Goal: Task Accomplishment & Management: Manage account settings

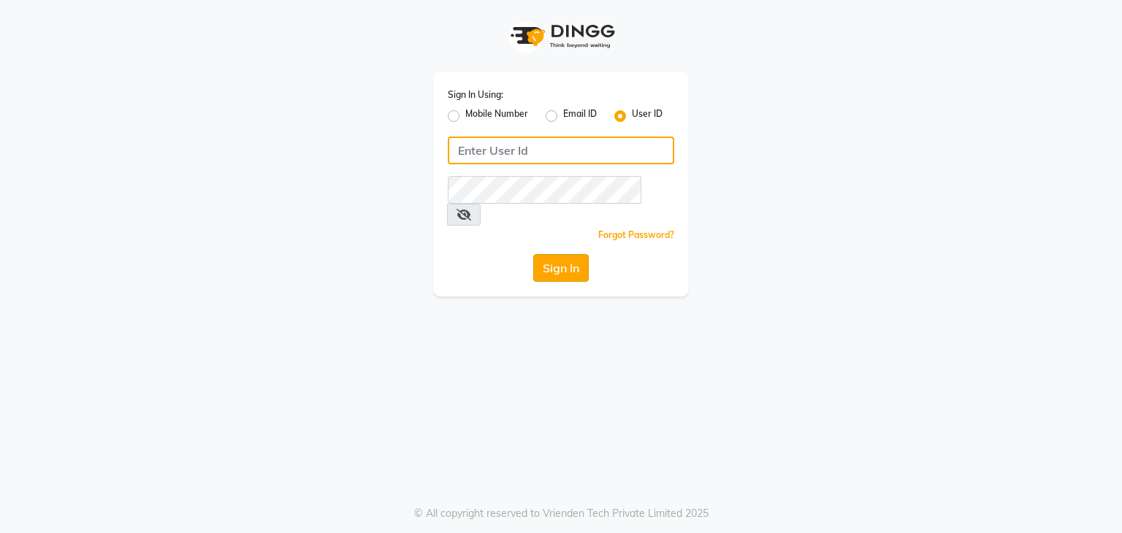
type input "wings"
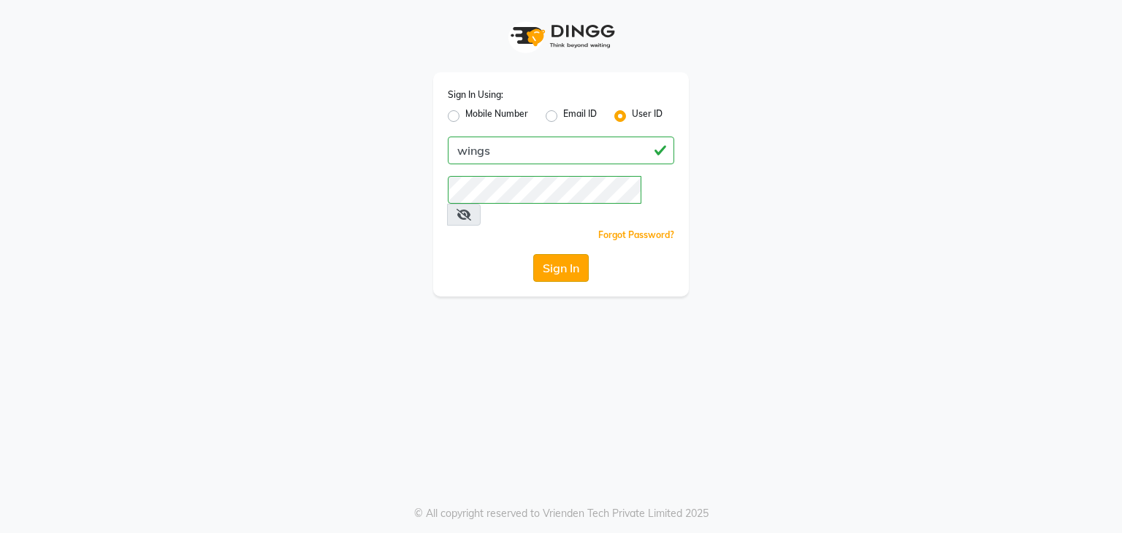
click at [564, 254] on button "Sign In" at bounding box center [560, 268] width 55 height 28
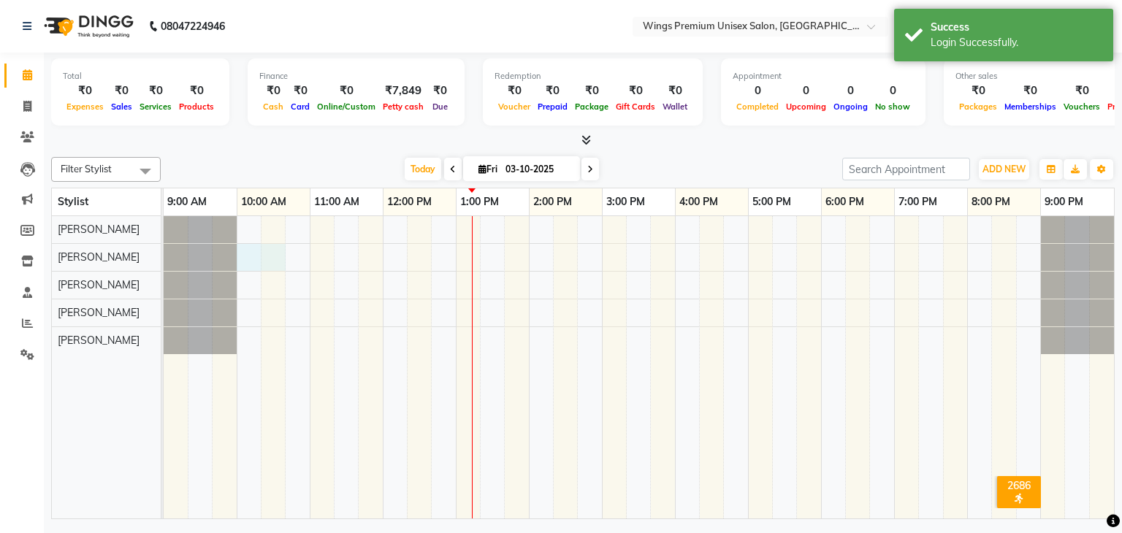
drag, startPoint x: 238, startPoint y: 254, endPoint x: 267, endPoint y: 255, distance: 28.5
click at [267, 255] on div at bounding box center [639, 367] width 950 height 303
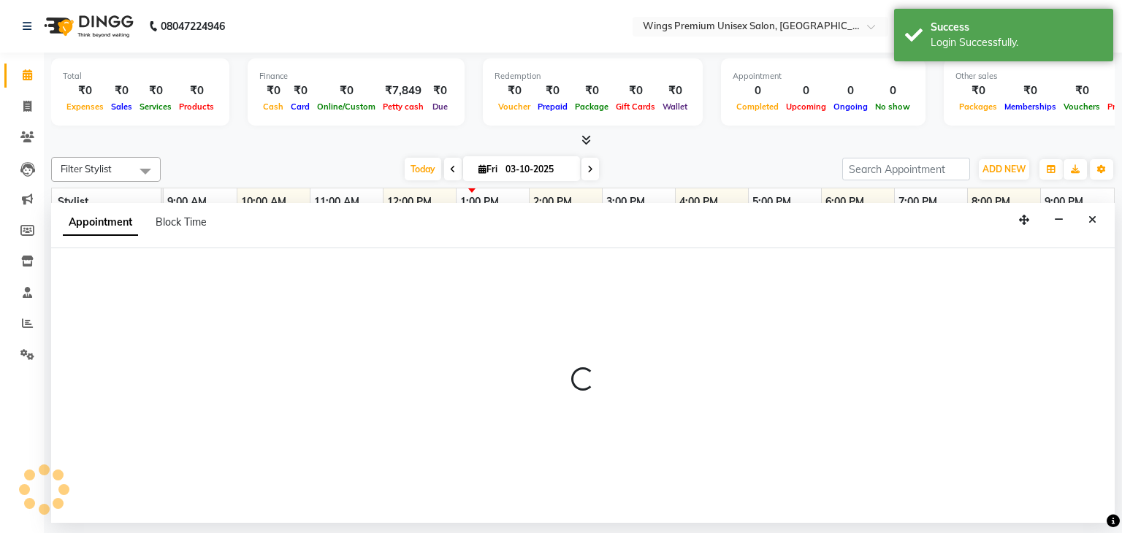
select select "88889"
select select "600"
select select "tentative"
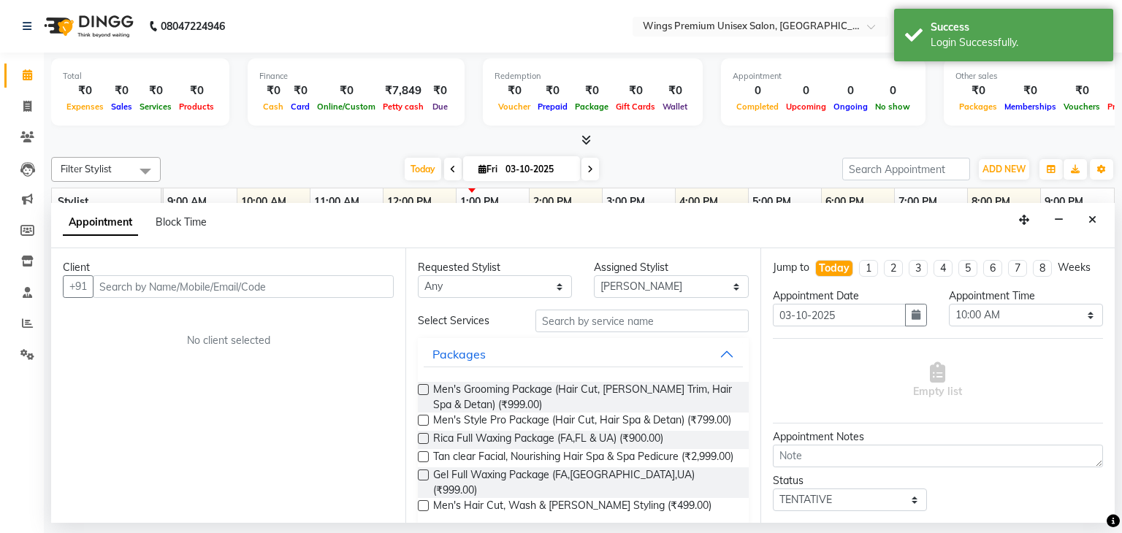
drag, startPoint x: 181, startPoint y: 226, endPoint x: 231, endPoint y: 242, distance: 52.2
click at [181, 226] on span "Block Time" at bounding box center [181, 221] width 51 height 13
select select "88889"
select select "600"
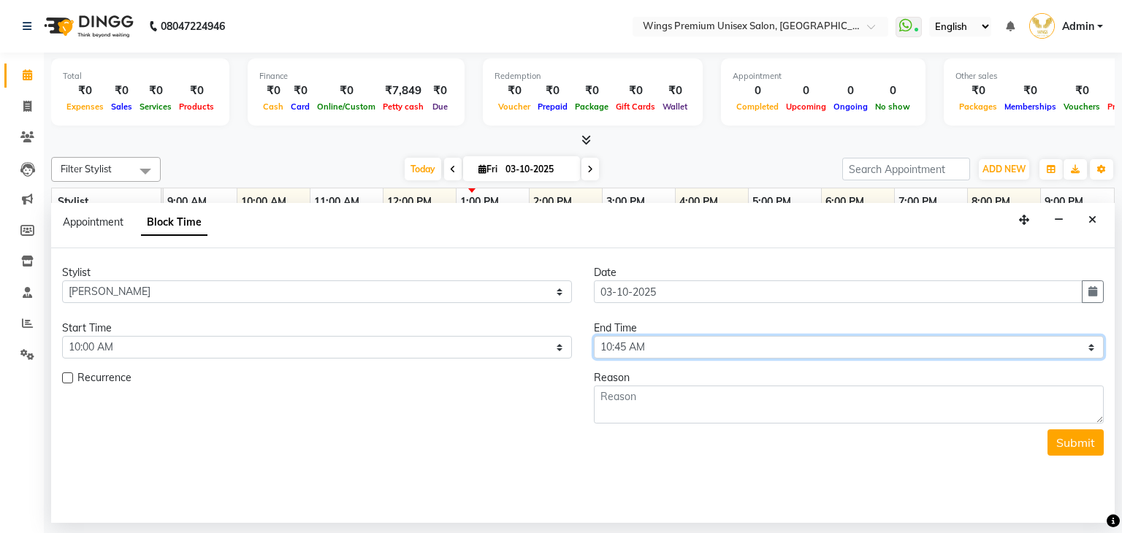
click at [654, 342] on select "Select 10:00 AM 10:05 AM 10:10 AM 10:15 AM 10:20 AM 10:25 AM 10:30 AM 10:35 AM …" at bounding box center [849, 347] width 510 height 23
select select "630"
click at [594, 336] on select "Select 10:00 AM 10:05 AM 10:10 AM 10:15 AM 10:20 AM 10:25 AM 10:30 AM 10:35 AM …" at bounding box center [849, 347] width 510 height 23
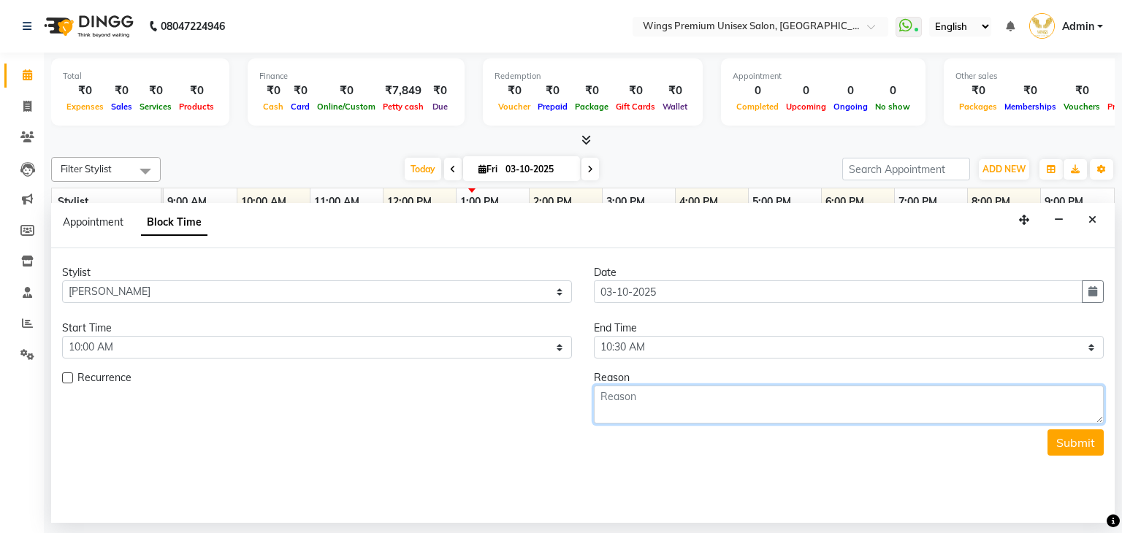
click at [631, 392] on textarea at bounding box center [849, 405] width 510 height 38
type textarea "Late [PERSON_NAME]"
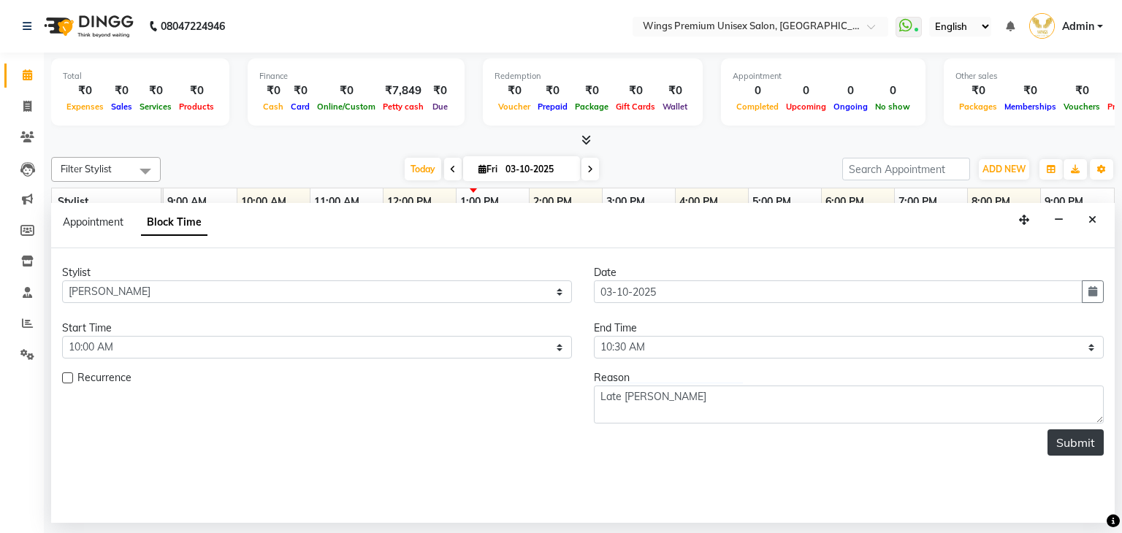
click at [1078, 448] on button "Submit" at bounding box center [1075, 442] width 56 height 26
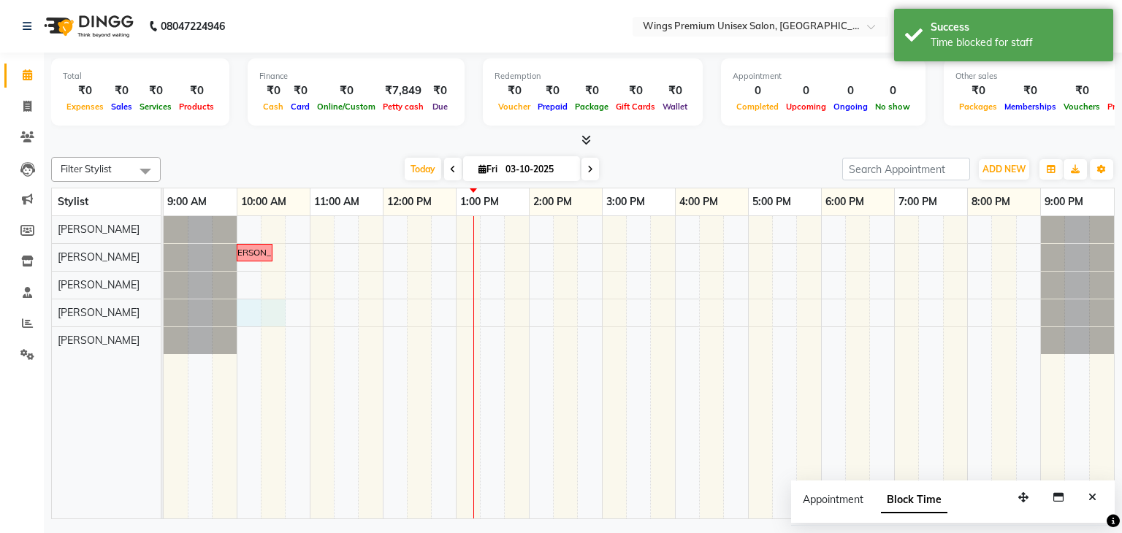
drag, startPoint x: 237, startPoint y: 303, endPoint x: 266, endPoint y: 305, distance: 29.2
click at [266, 305] on div "Late [PERSON_NAME]" at bounding box center [639, 367] width 950 height 303
select select "82124"
select select "600"
select select "tentative"
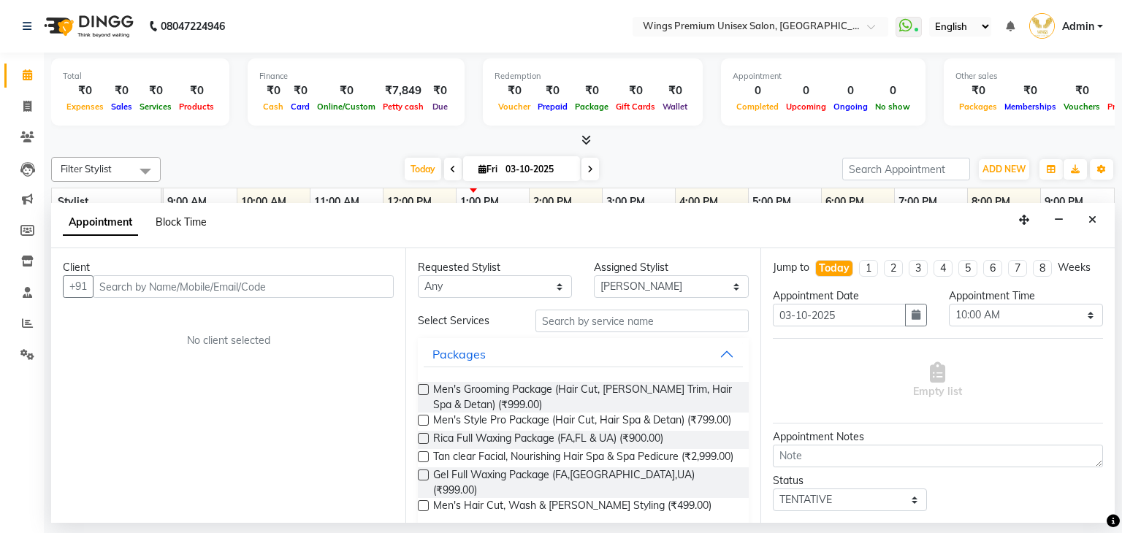
click at [178, 221] on span "Block Time" at bounding box center [181, 221] width 51 height 13
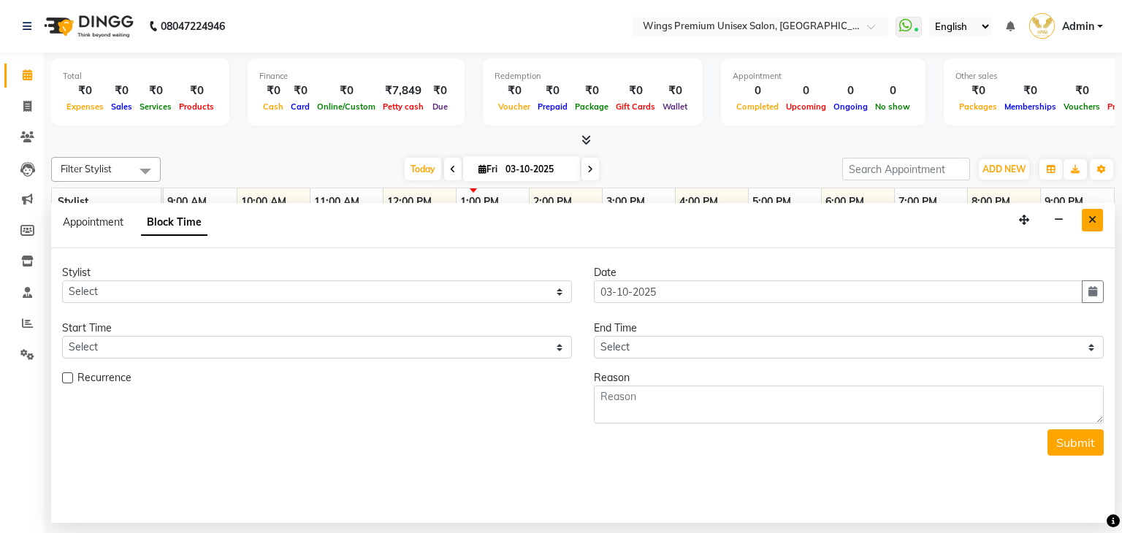
click at [1091, 215] on icon "Close" at bounding box center [1092, 220] width 8 height 10
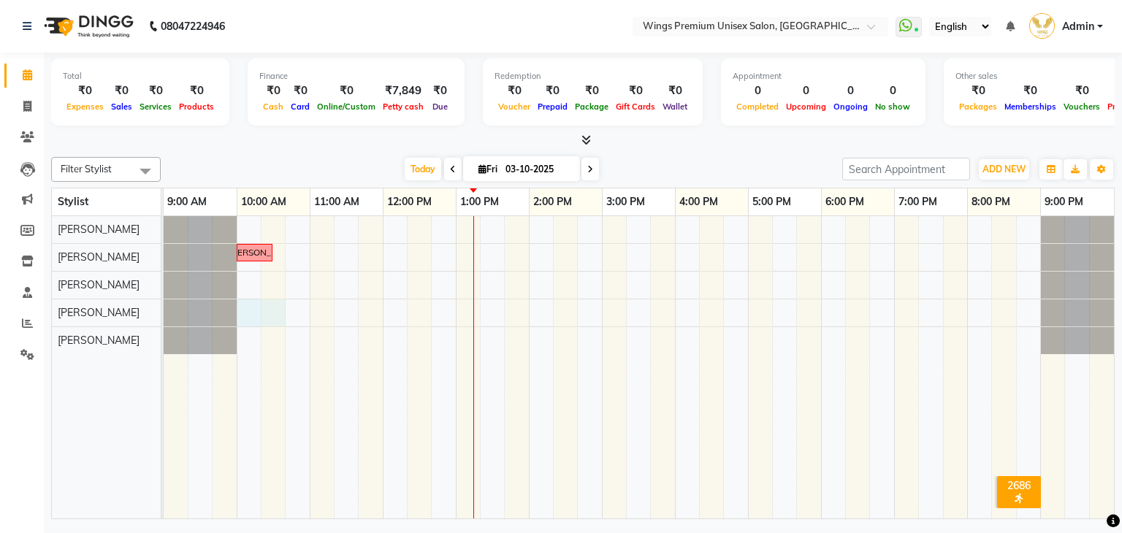
drag, startPoint x: 239, startPoint y: 307, endPoint x: 265, endPoint y: 307, distance: 26.3
click at [265, 307] on div "Late [PERSON_NAME]" at bounding box center [639, 367] width 950 height 303
select select "82124"
select select "tentative"
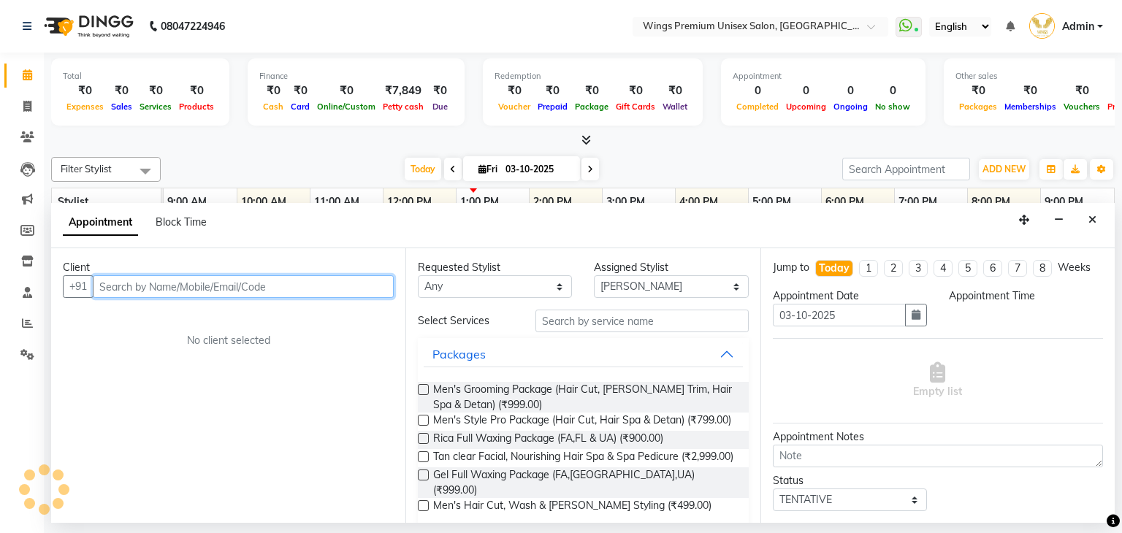
select select "600"
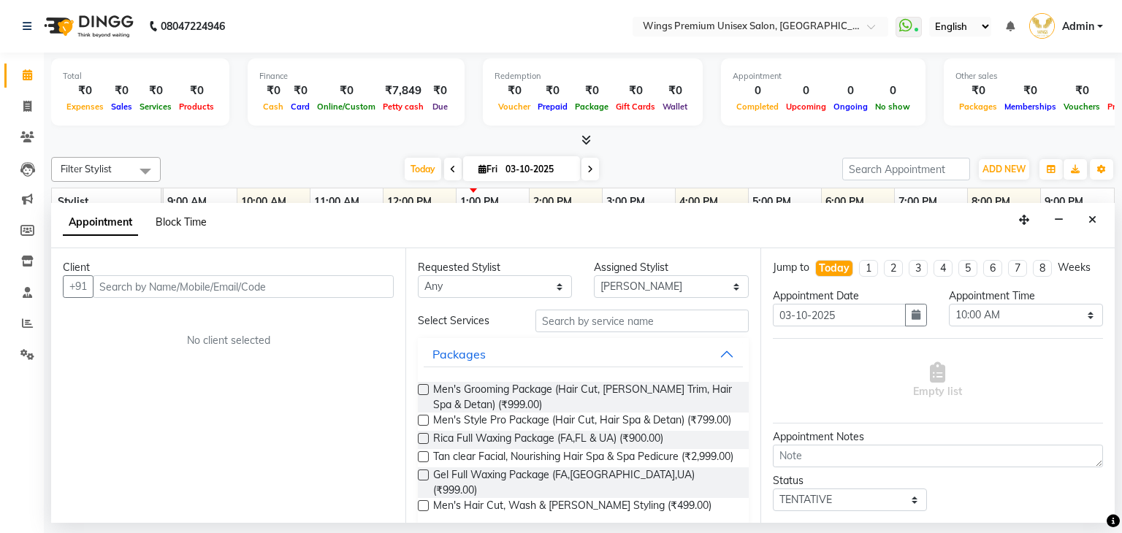
click at [169, 221] on span "Block Time" at bounding box center [181, 221] width 51 height 13
select select "82124"
select select "600"
select select "645"
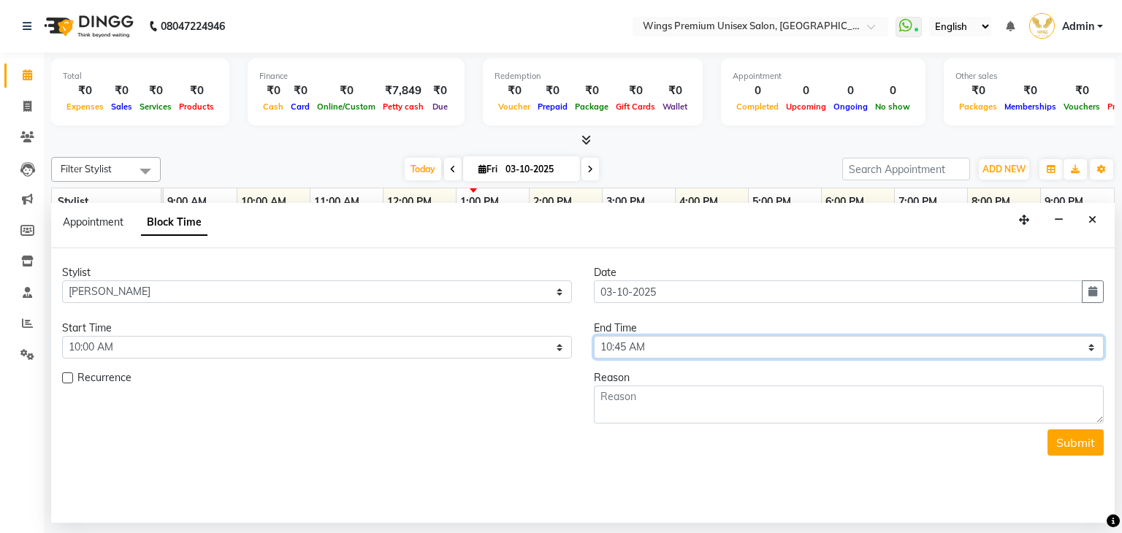
click at [654, 344] on select "Select 10:00 AM 10:05 AM 10:10 AM 10:15 AM 10:20 AM 10:25 AM 10:30 AM 10:35 AM …" at bounding box center [849, 347] width 510 height 23
click at [264, 345] on select "Select 10:00 AM 10:05 AM 10:10 AM 10:15 AM 10:20 AM 10:25 AM 10:30 AM 10:35 AM …" at bounding box center [317, 347] width 510 height 23
select select "660"
click at [62, 336] on select "Select 10:00 AM 10:05 AM 10:10 AM 10:15 AM 10:20 AM 10:25 AM 10:30 AM 10:35 AM …" at bounding box center [317, 347] width 510 height 23
click at [654, 342] on select "Select 10:00 AM 10:05 AM 10:10 AM 10:15 AM 10:20 AM 10:25 AM 10:30 AM 10:35 AM …" at bounding box center [849, 347] width 510 height 23
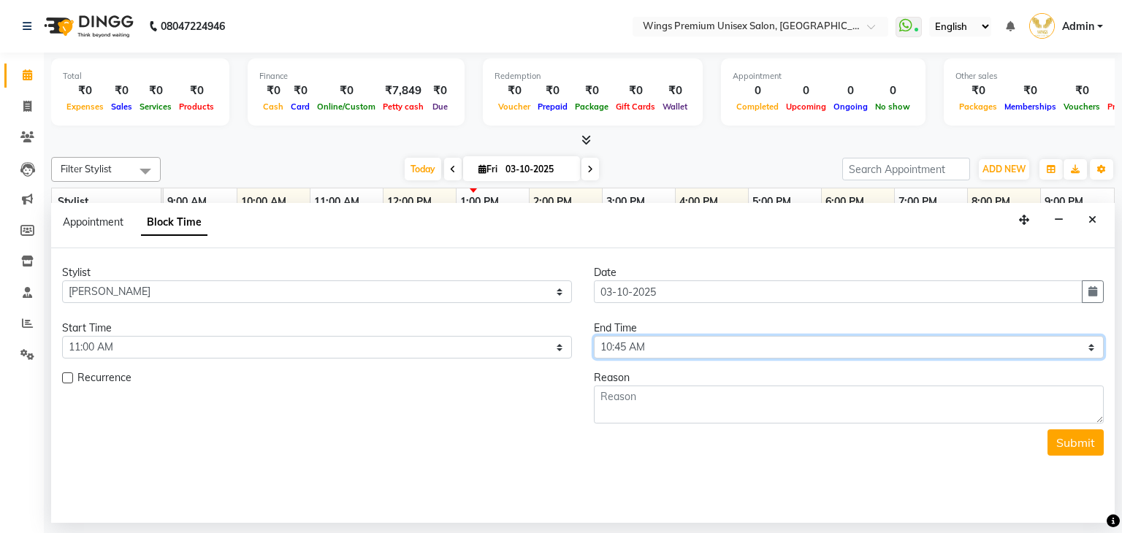
select select "690"
click at [594, 336] on select "Select 10:00 AM 10:05 AM 10:10 AM 10:15 AM 10:20 AM 10:25 AM 10:30 AM 10:35 AM …" at bounding box center [849, 347] width 510 height 23
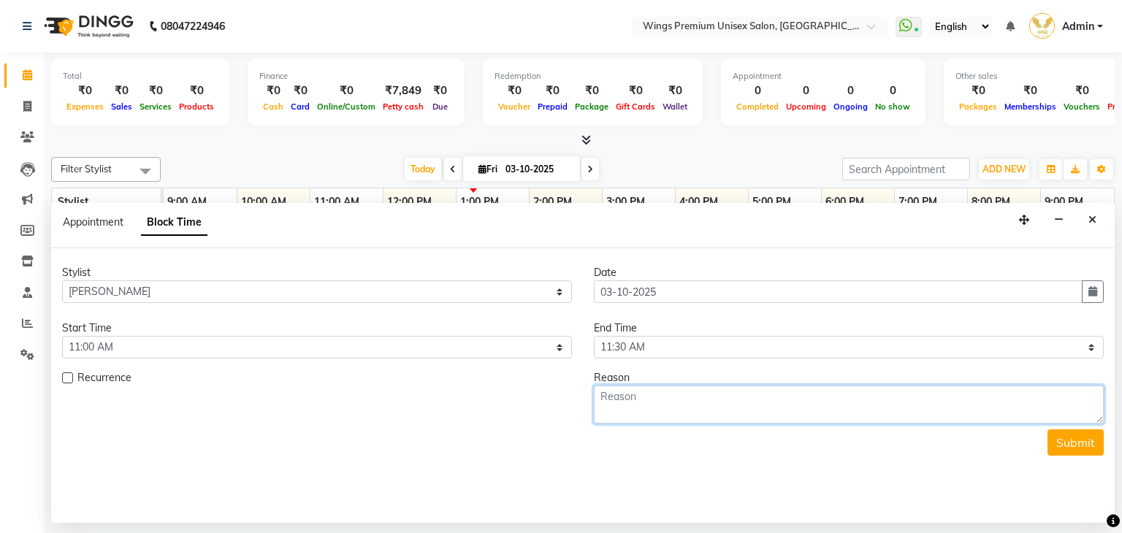
click at [634, 403] on textarea at bounding box center [849, 405] width 510 height 38
type textarea "Late [PERSON_NAME]"
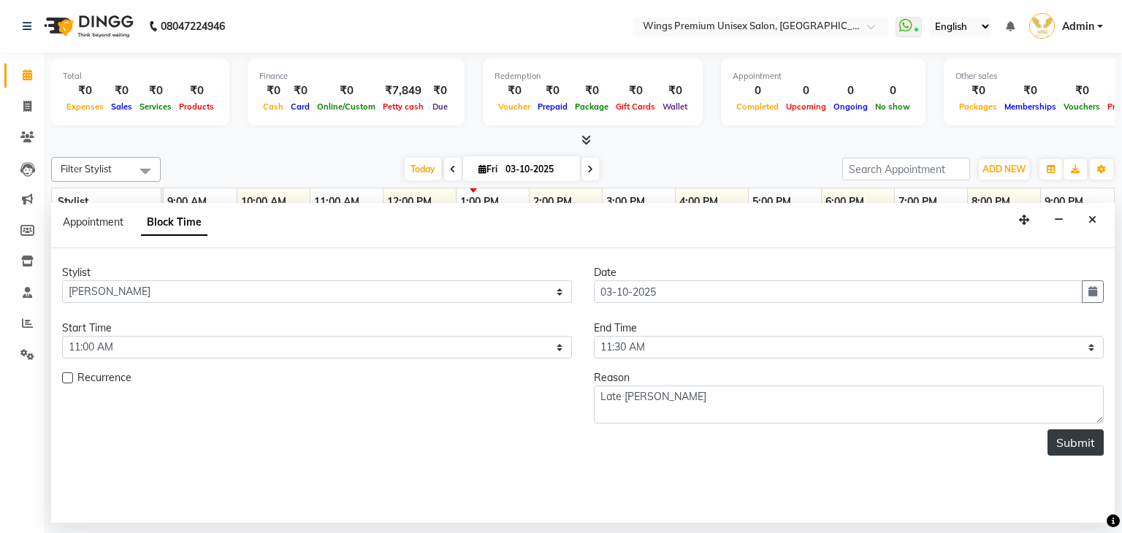
click at [1089, 440] on button "Submit" at bounding box center [1075, 442] width 56 height 26
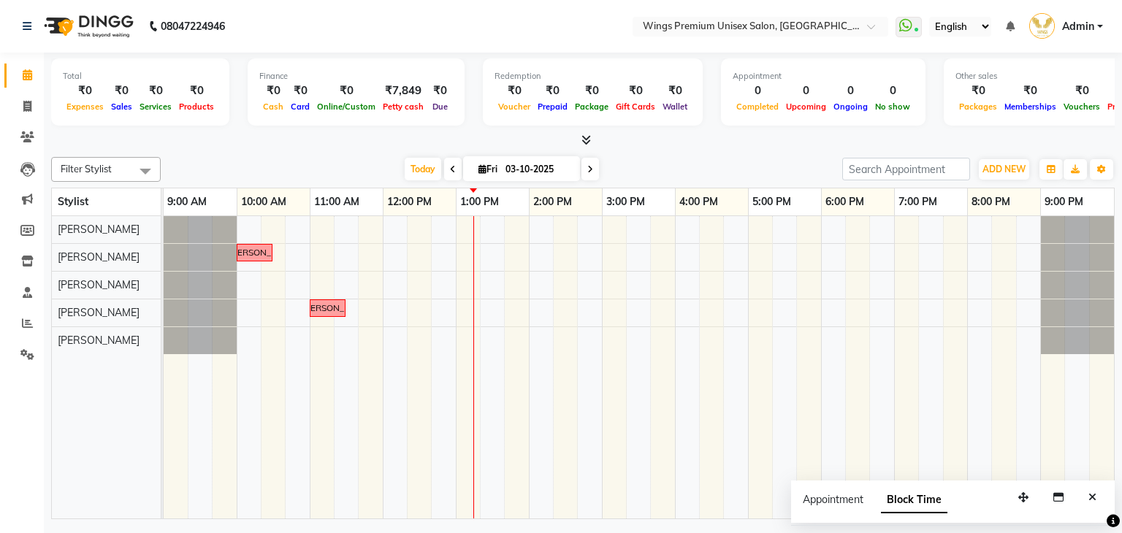
click at [1089, 440] on td at bounding box center [1101, 367] width 25 height 303
click at [405, 166] on span "Today" at bounding box center [423, 169] width 37 height 23
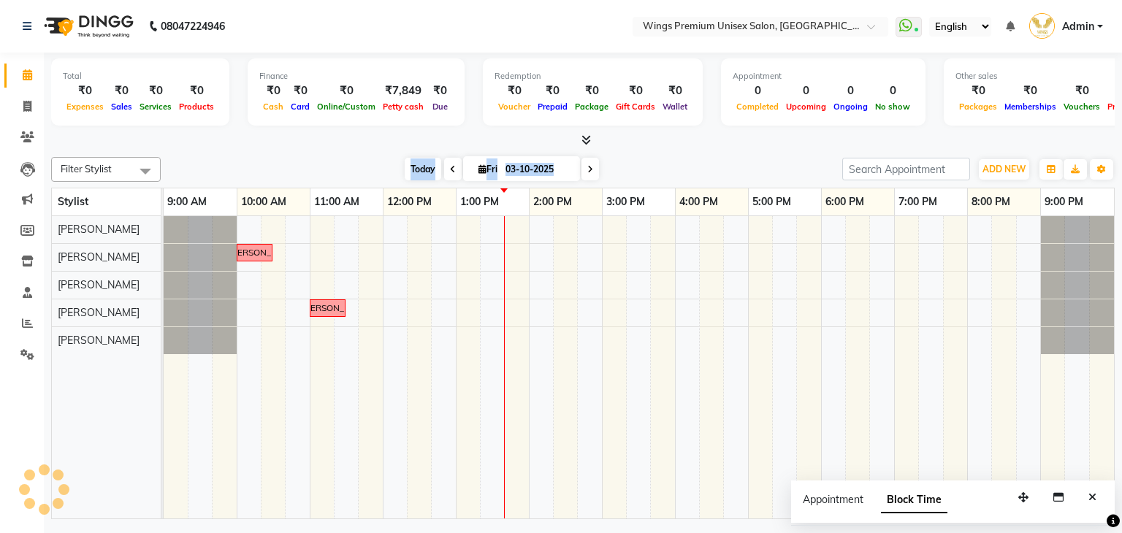
click at [405, 166] on span "Today" at bounding box center [423, 169] width 37 height 23
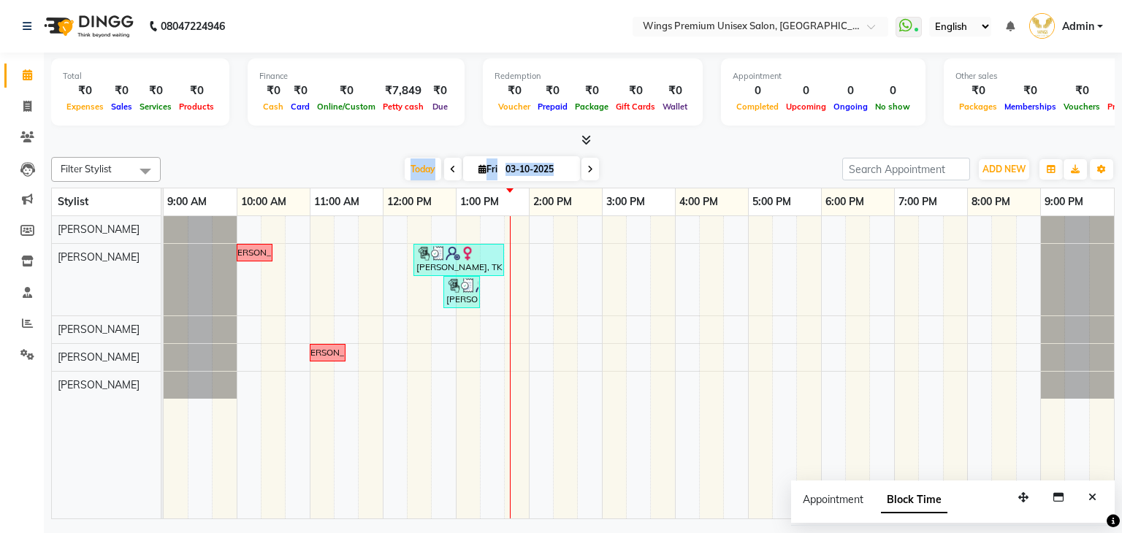
click at [377, 176] on div "[DATE] [DATE]" at bounding box center [501, 169] width 667 height 22
